Goal: Register for event/course

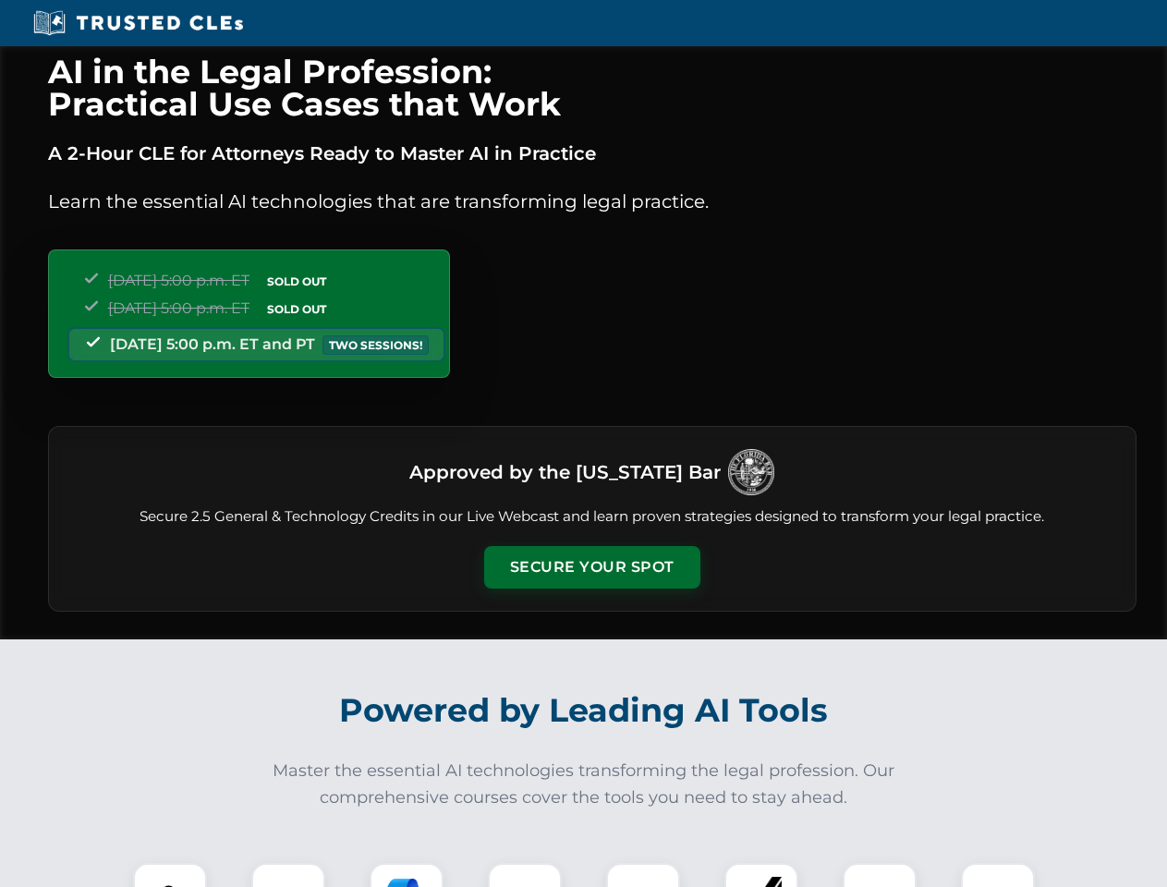
click at [591, 567] on button "Secure Your Spot" at bounding box center [592, 567] width 216 height 42
click at [170, 875] on img at bounding box center [170, 900] width 54 height 54
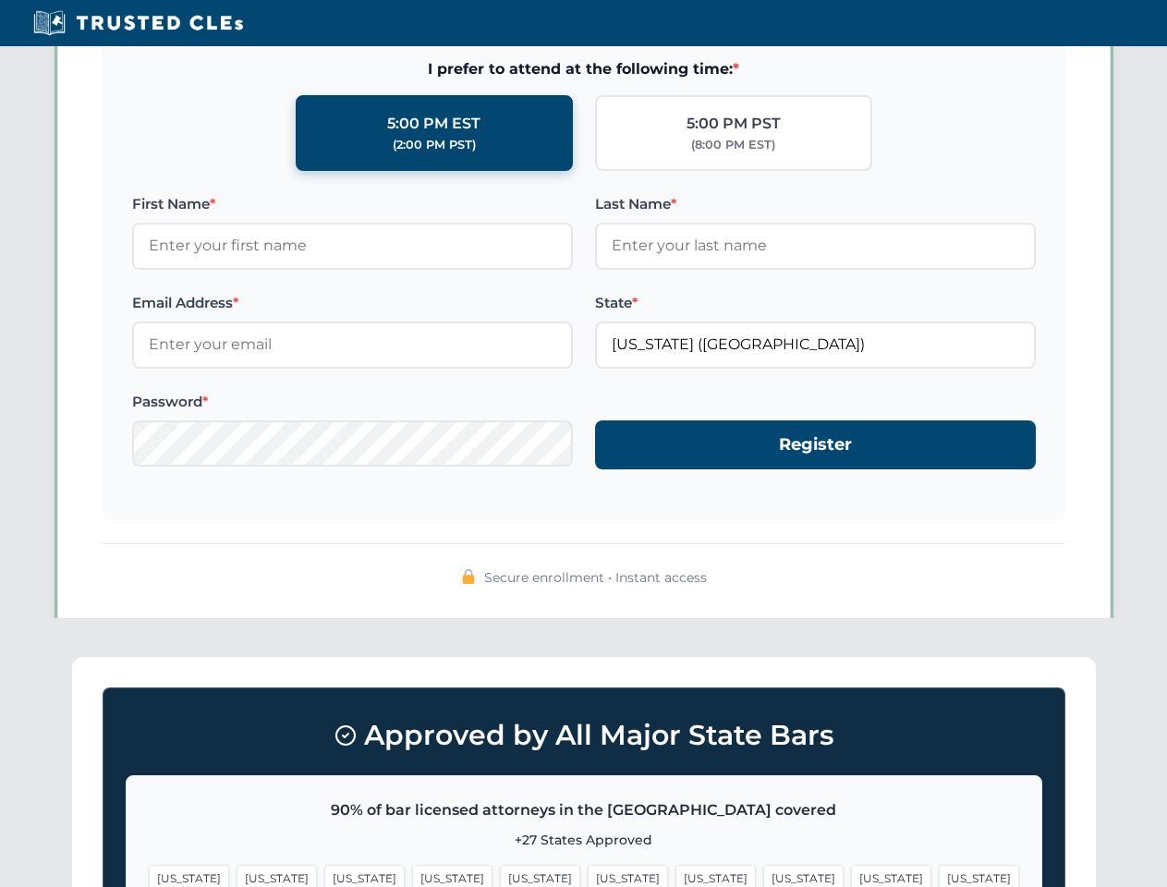
click at [851, 875] on span "[US_STATE]" at bounding box center [891, 878] width 80 height 27
